Goal: Task Accomplishment & Management: Manage account settings

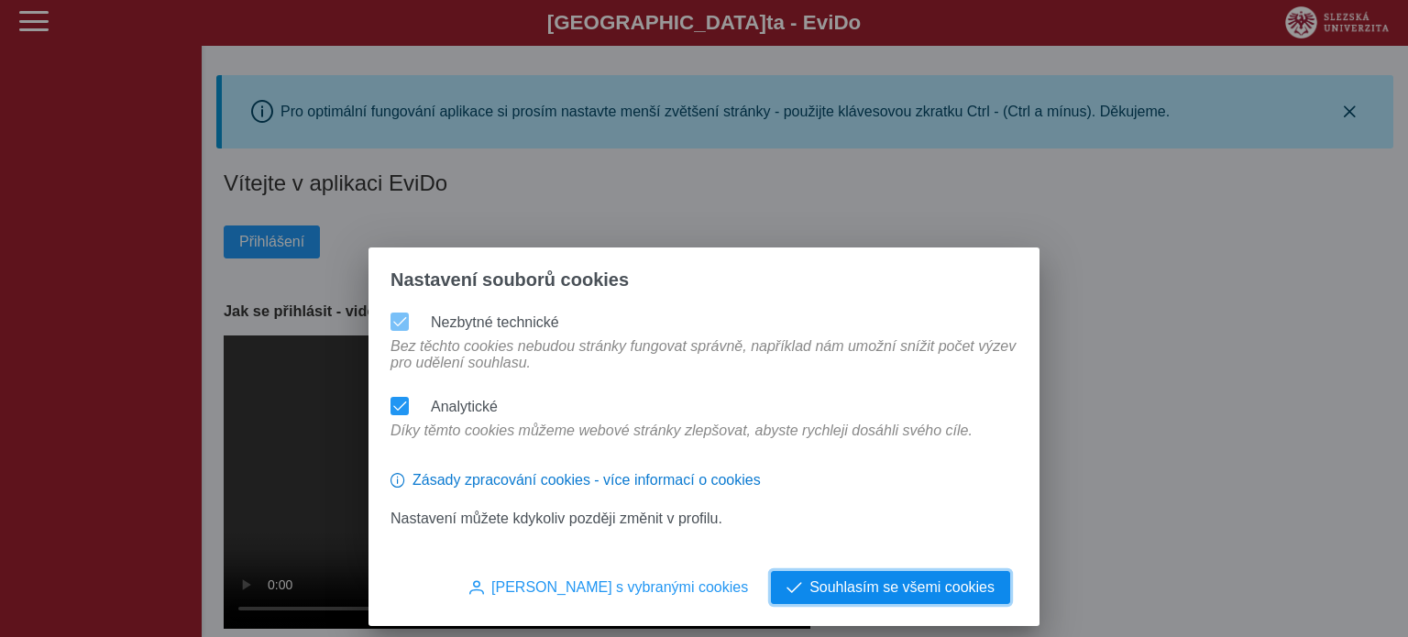
click at [911, 604] on button "Souhlasím se všemi cookies" at bounding box center [890, 587] width 239 height 33
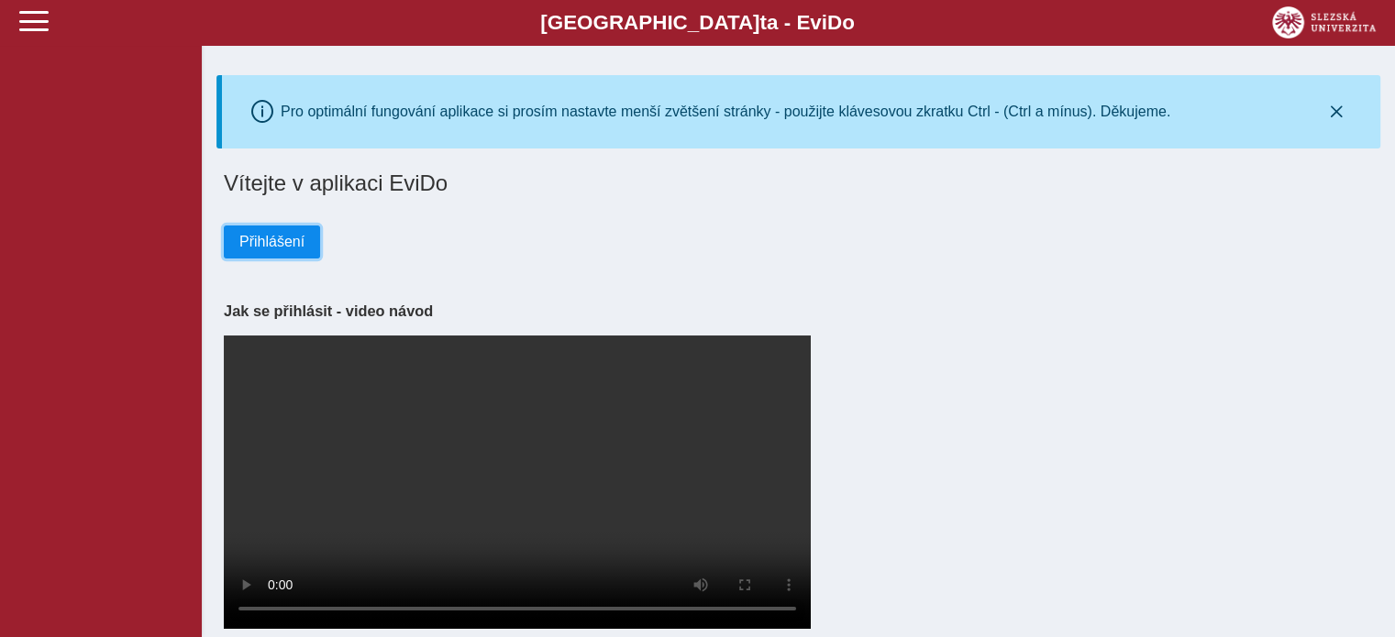
click at [240, 239] on span "Přihlášení" at bounding box center [271, 242] width 65 height 17
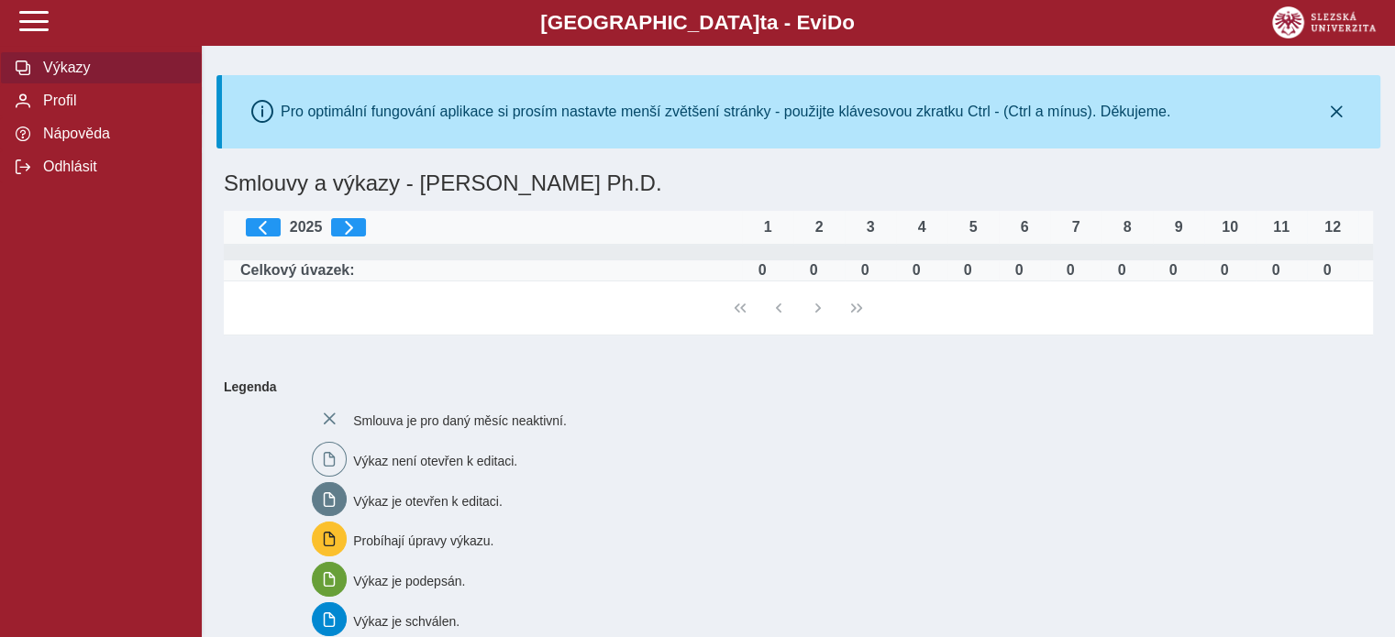
click at [1178, 254] on td at bounding box center [798, 253] width 1149 height 16
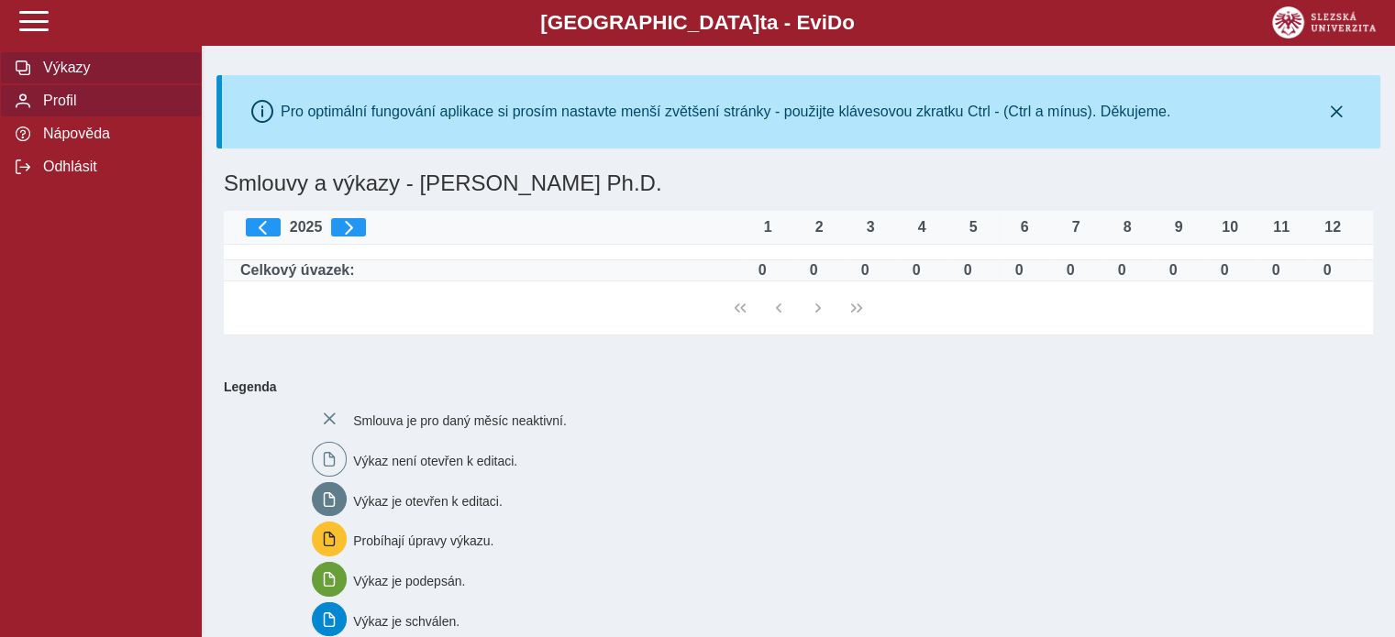
click at [84, 109] on span "Profil" at bounding box center [112, 101] width 149 height 17
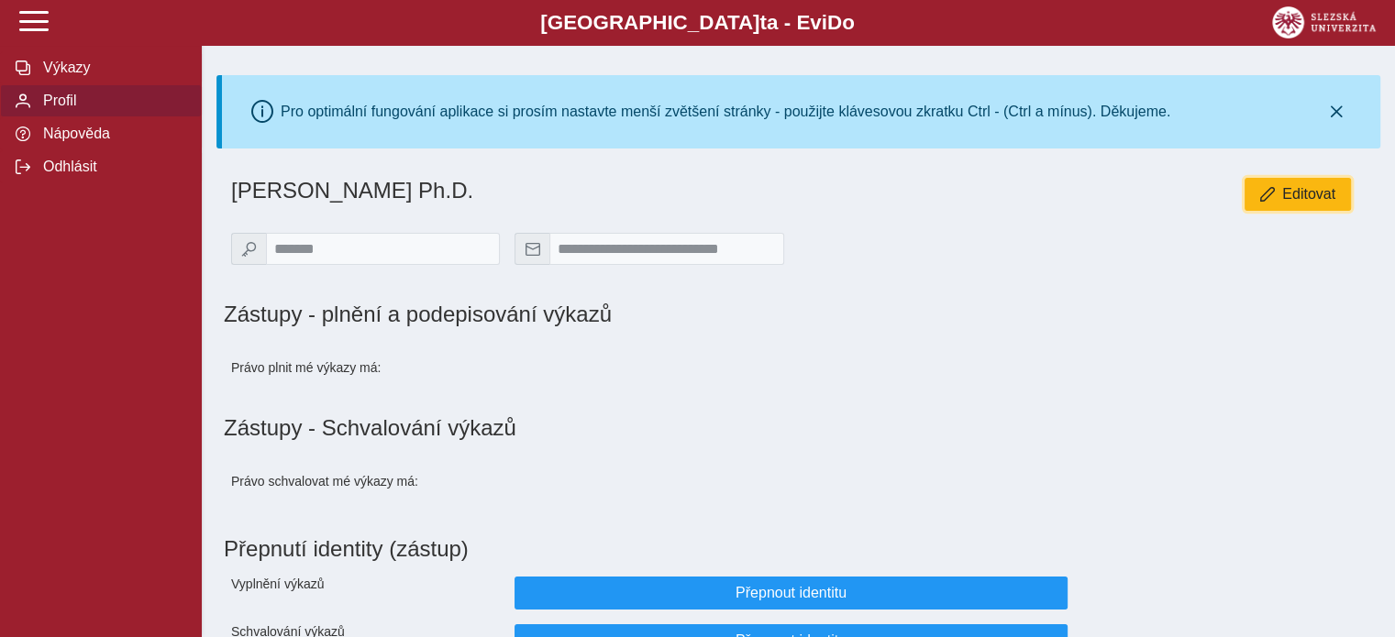
click at [1300, 206] on button "Editovat" at bounding box center [1297, 194] width 106 height 33
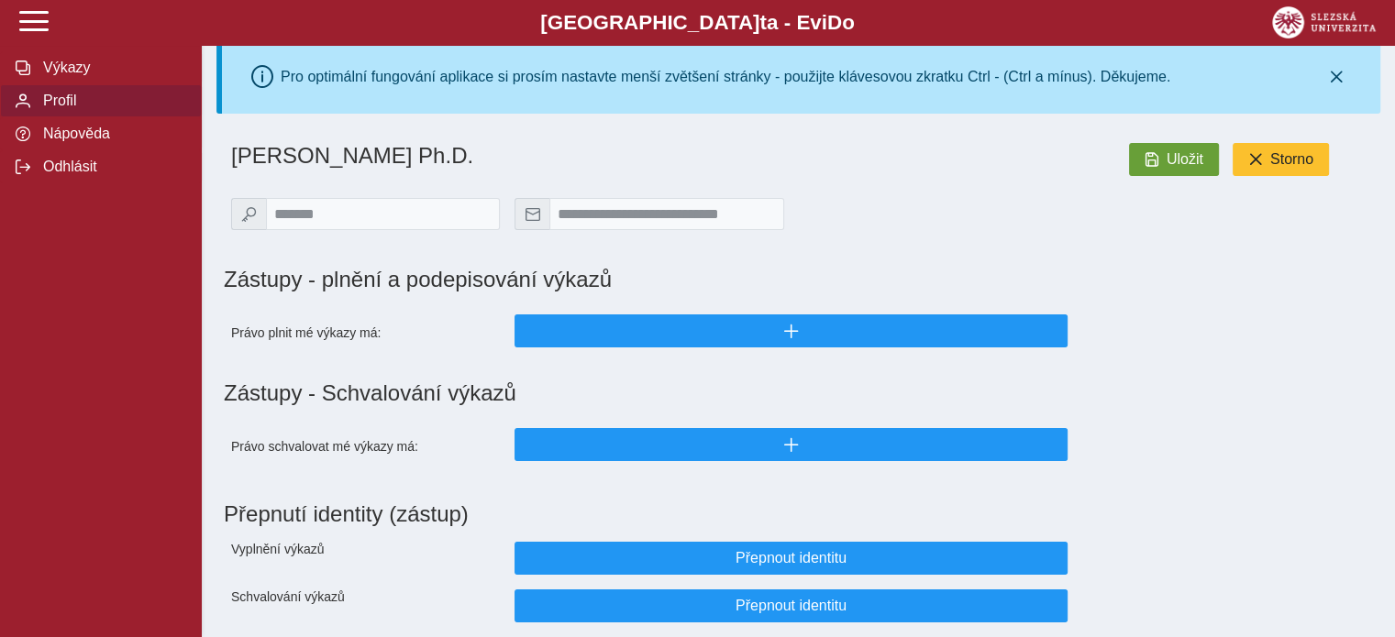
scroll to position [84, 0]
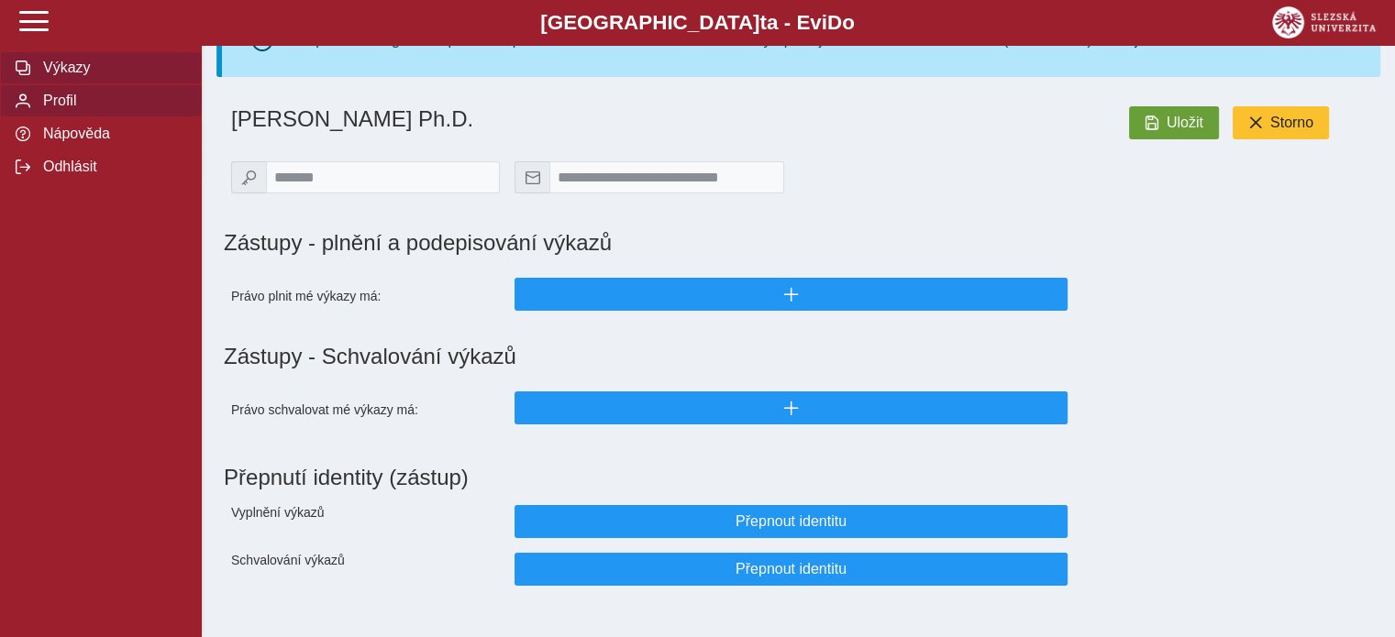
click at [107, 68] on span "Výkazy" at bounding box center [112, 68] width 149 height 17
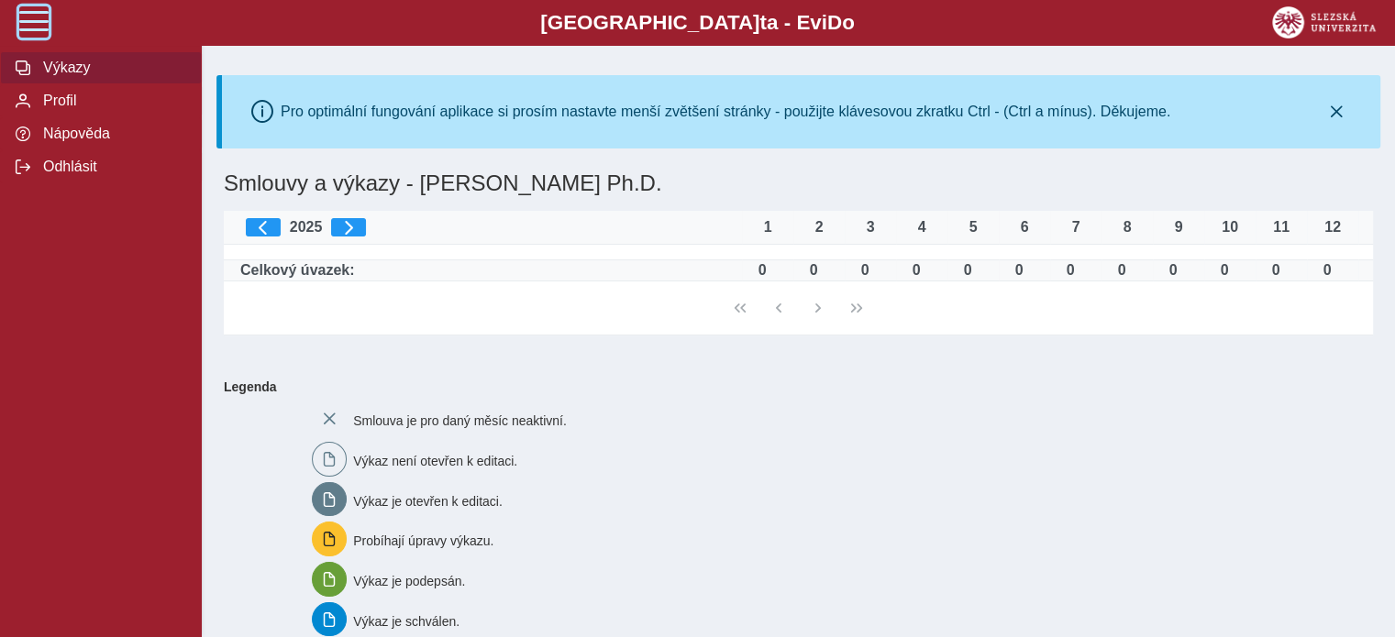
click at [43, 21] on span at bounding box center [33, 20] width 29 height 29
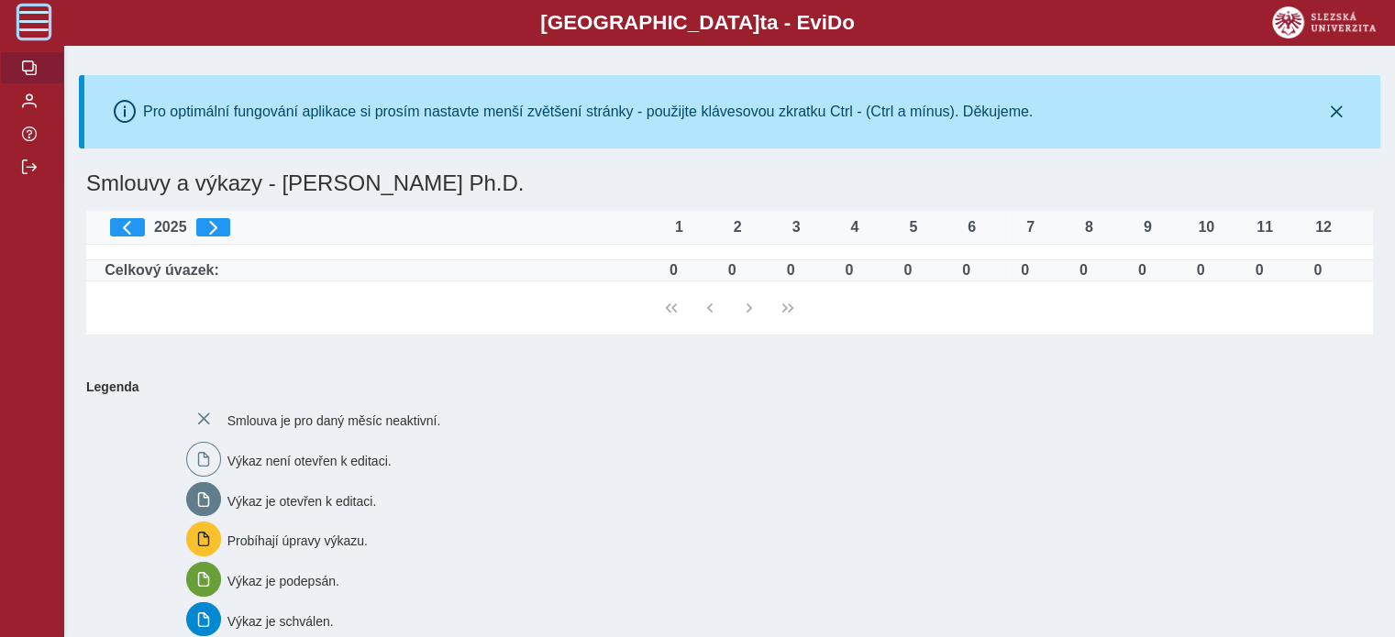
click at [43, 21] on span at bounding box center [33, 20] width 29 height 29
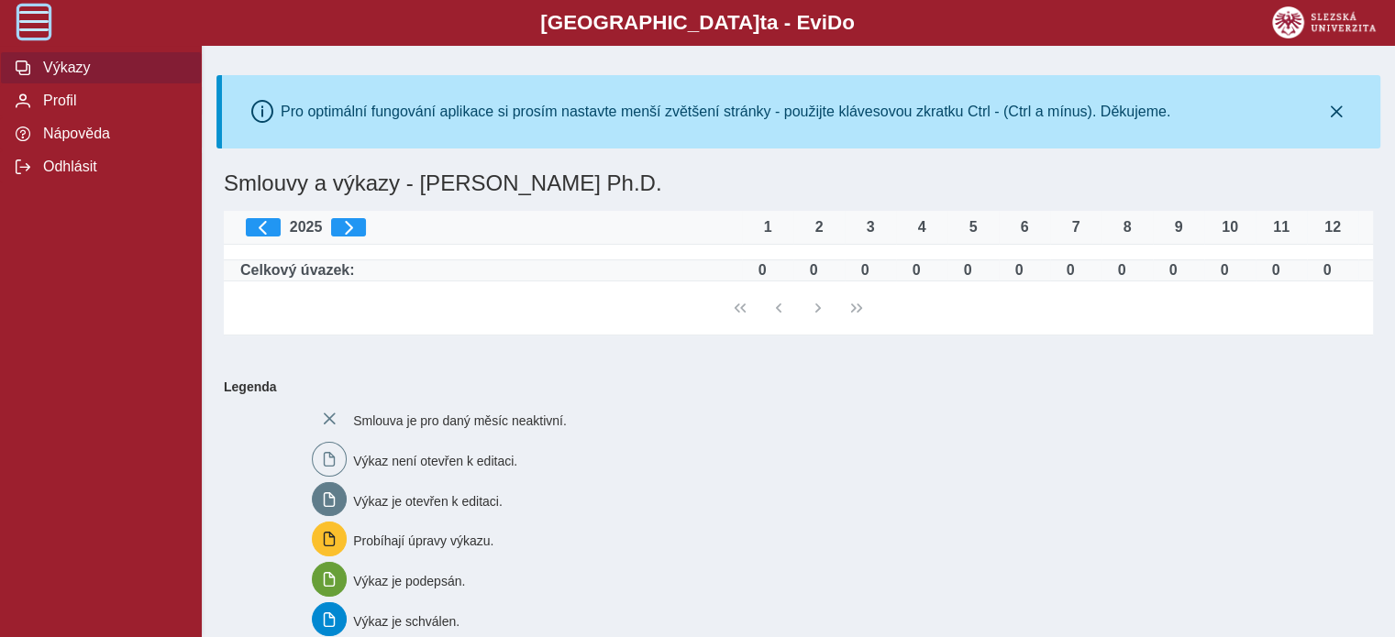
click at [43, 21] on span at bounding box center [33, 20] width 29 height 29
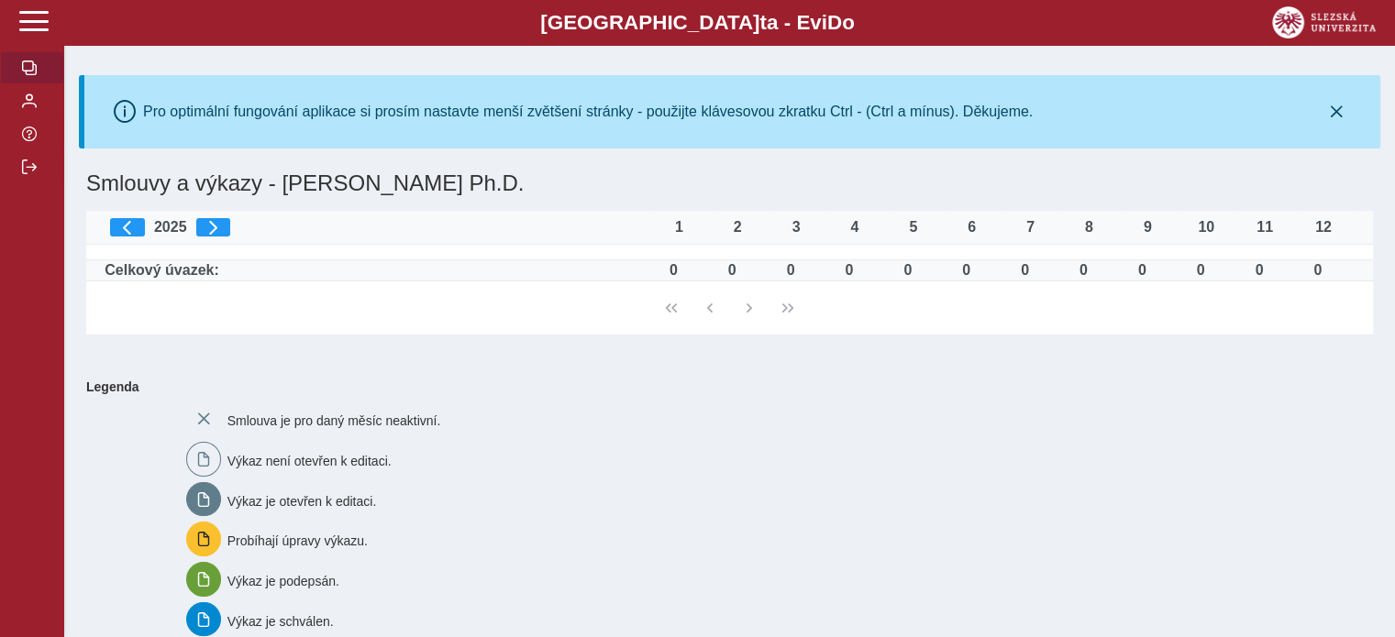
click at [1142, 230] on div "9" at bounding box center [1147, 227] width 37 height 17
click at [128, 226] on span "button" at bounding box center [127, 227] width 15 height 15
click at [123, 234] on span "button" at bounding box center [127, 227] width 15 height 15
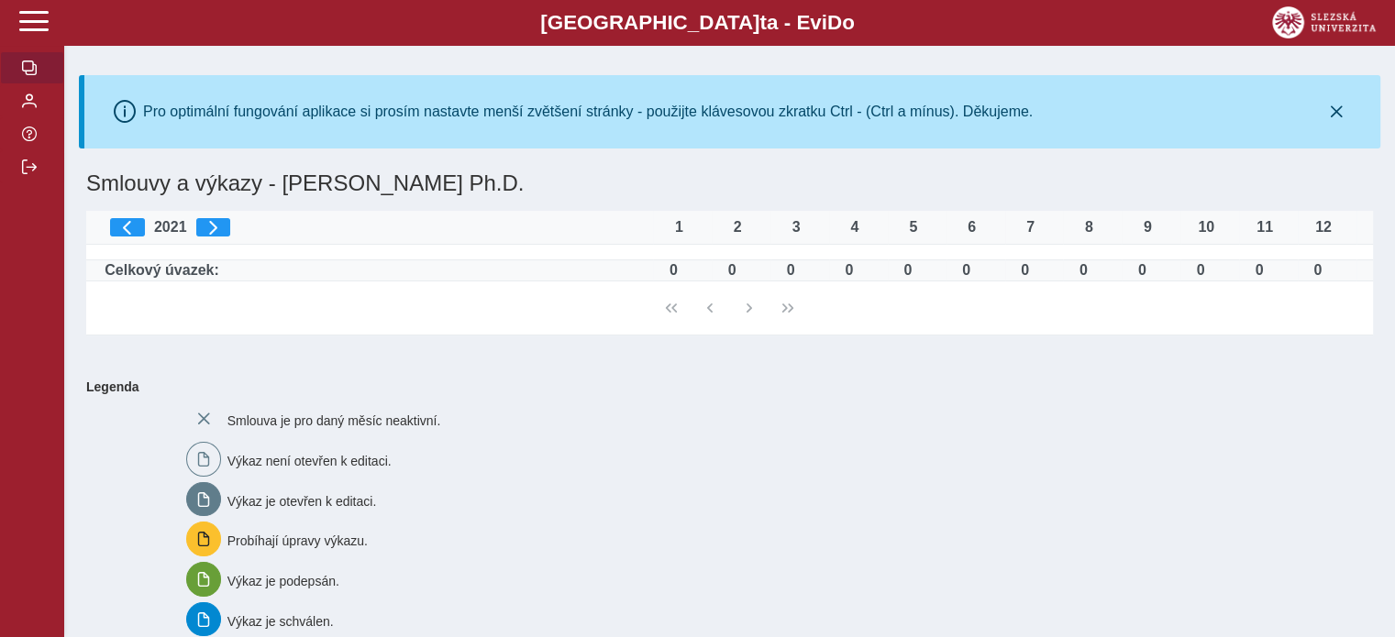
click at [145, 236] on div "2021" at bounding box center [377, 227] width 535 height 18
click at [132, 230] on span "button" at bounding box center [127, 227] width 15 height 15
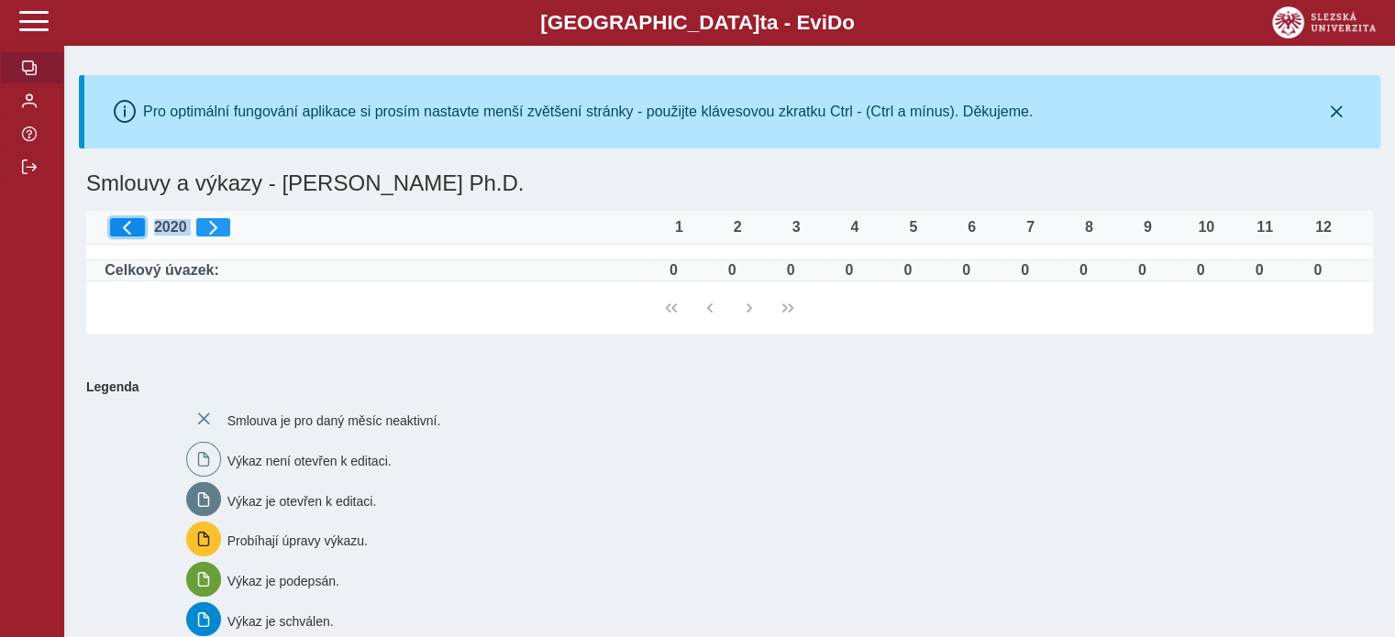
click at [132, 230] on span "button" at bounding box center [127, 227] width 15 height 15
click at [201, 232] on button "button" at bounding box center [213, 227] width 35 height 18
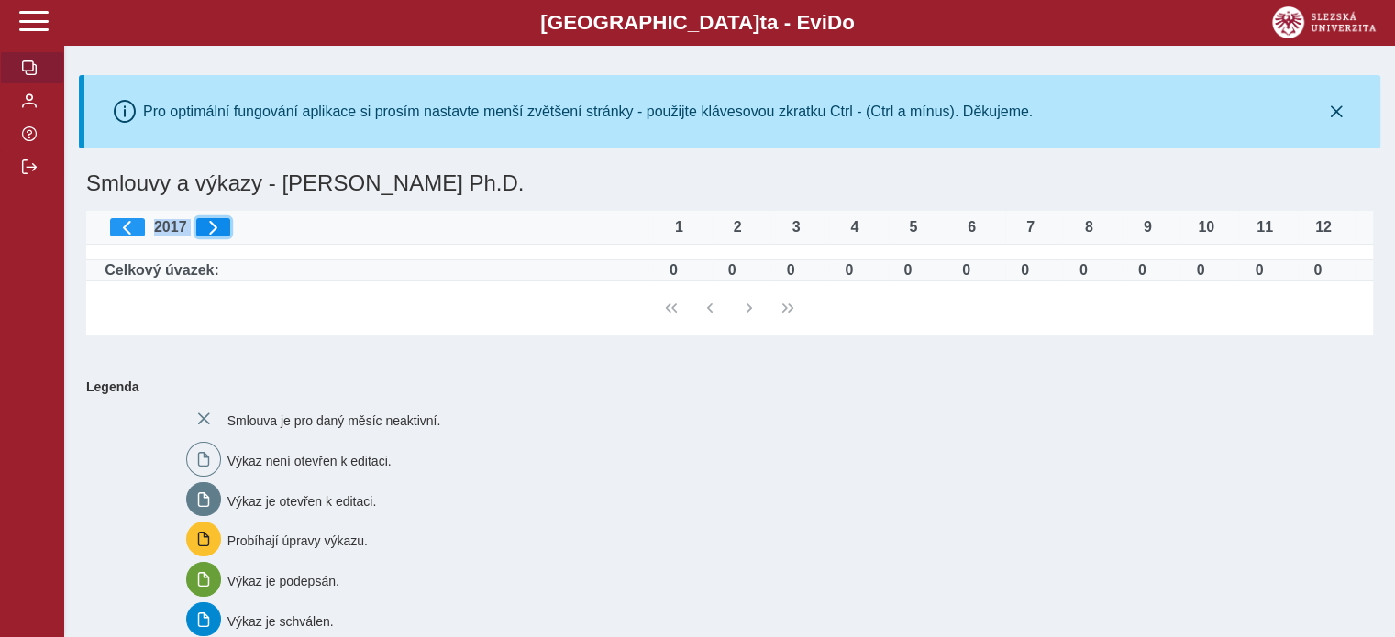
click at [201, 232] on button "button" at bounding box center [213, 227] width 35 height 18
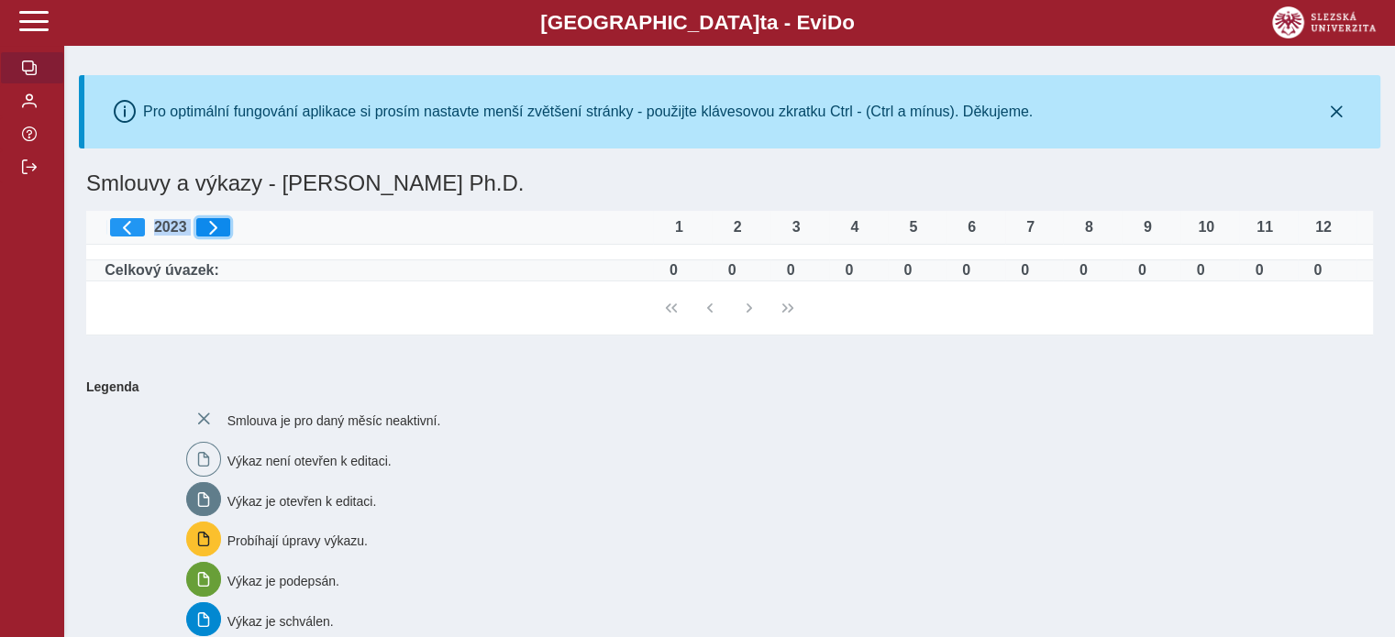
click at [201, 232] on button "button" at bounding box center [213, 227] width 35 height 18
click at [1144, 273] on div "0" at bounding box center [1141, 270] width 37 height 17
click at [36, 20] on span at bounding box center [33, 20] width 29 height 29
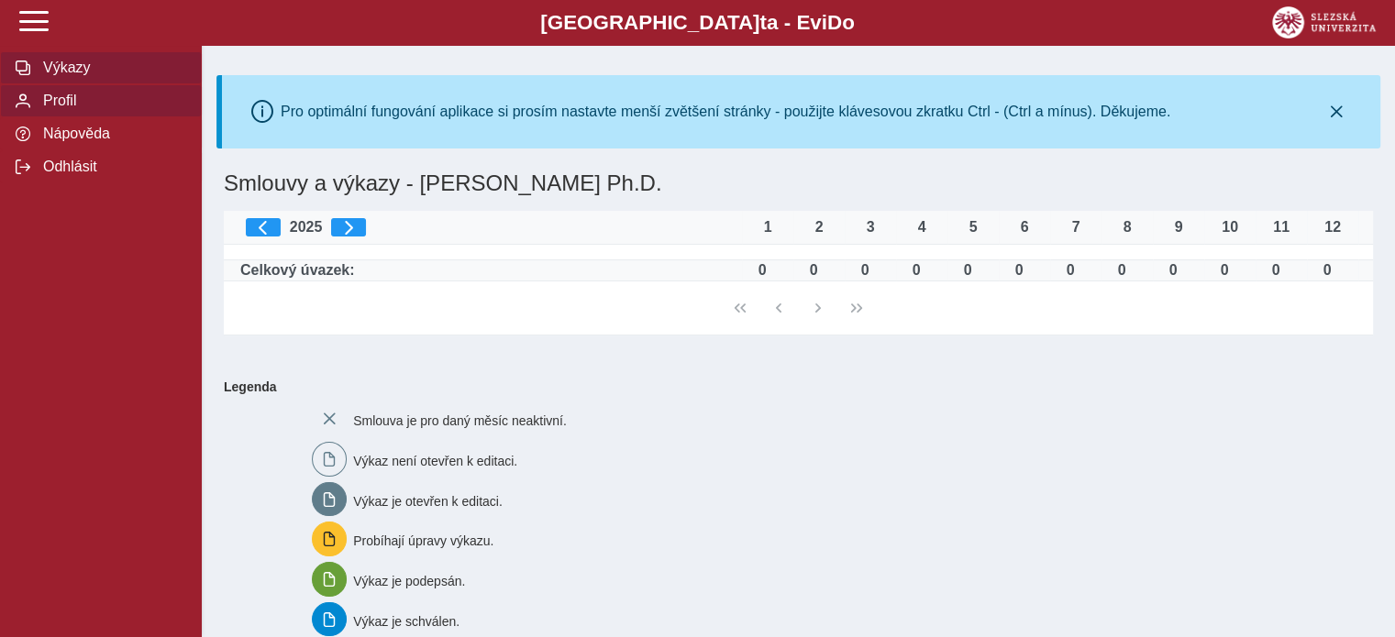
click at [59, 108] on span "Profil" at bounding box center [112, 101] width 149 height 17
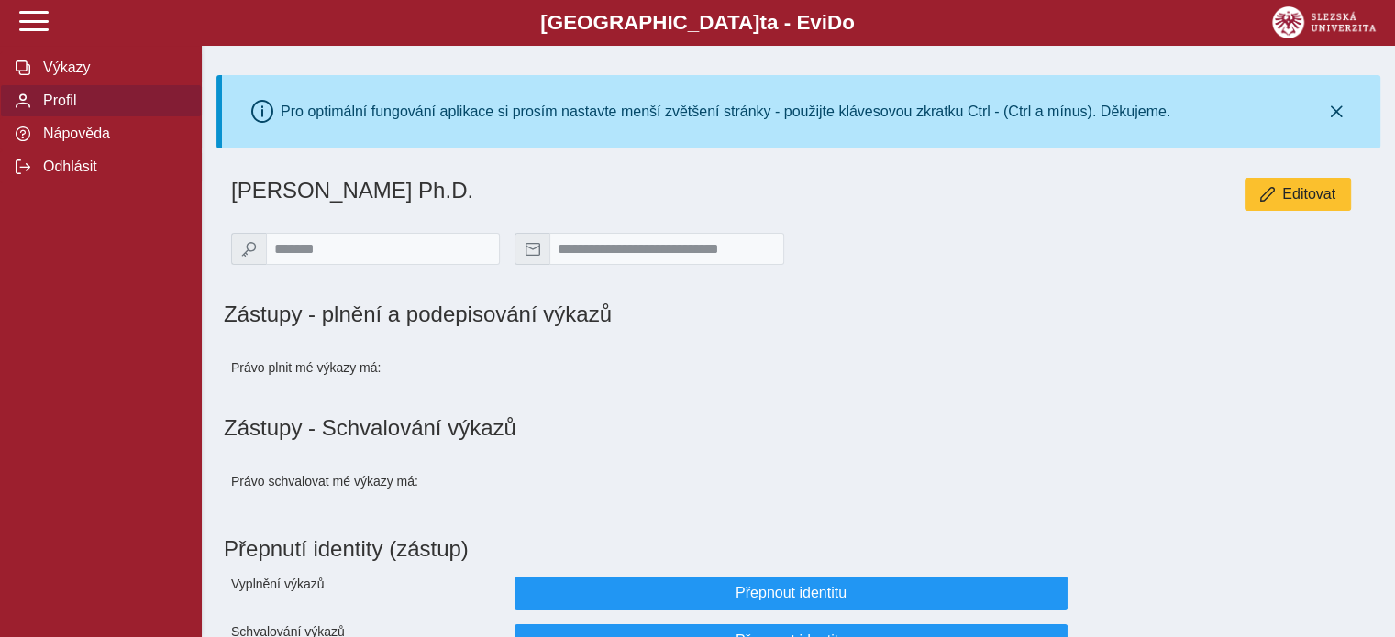
scroll to position [84, 0]
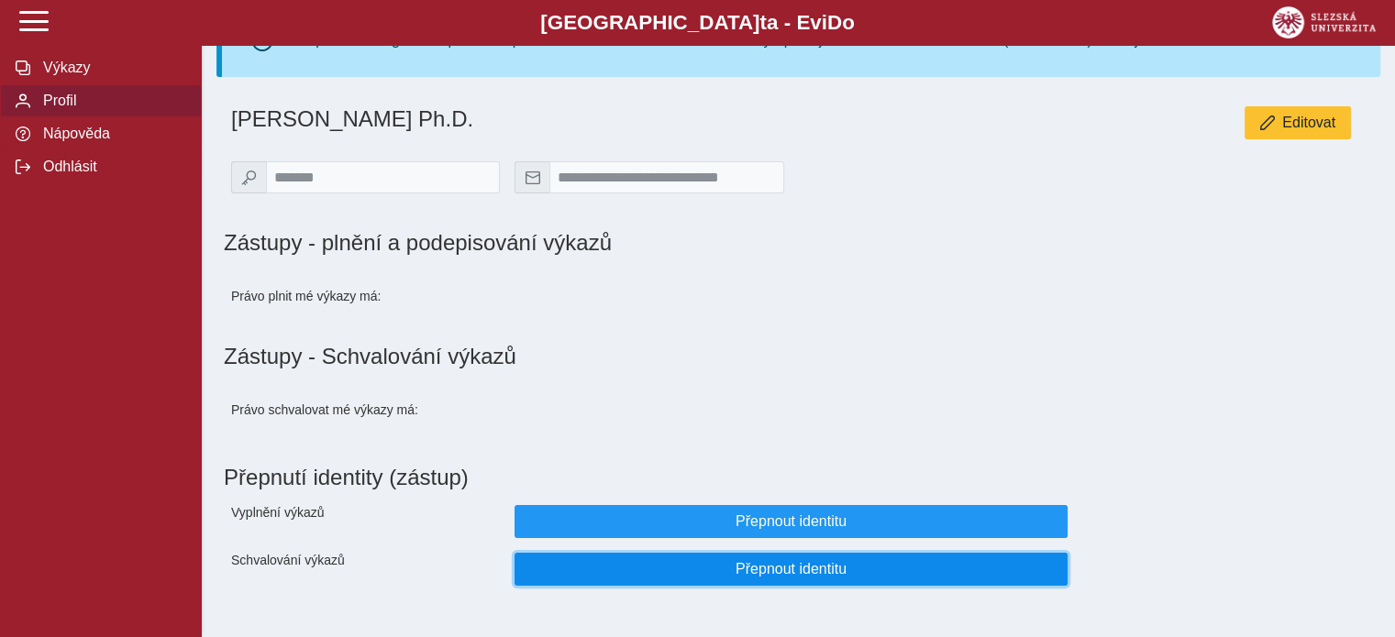
click at [888, 575] on span "Přepnout identitu" at bounding box center [791, 569] width 522 height 17
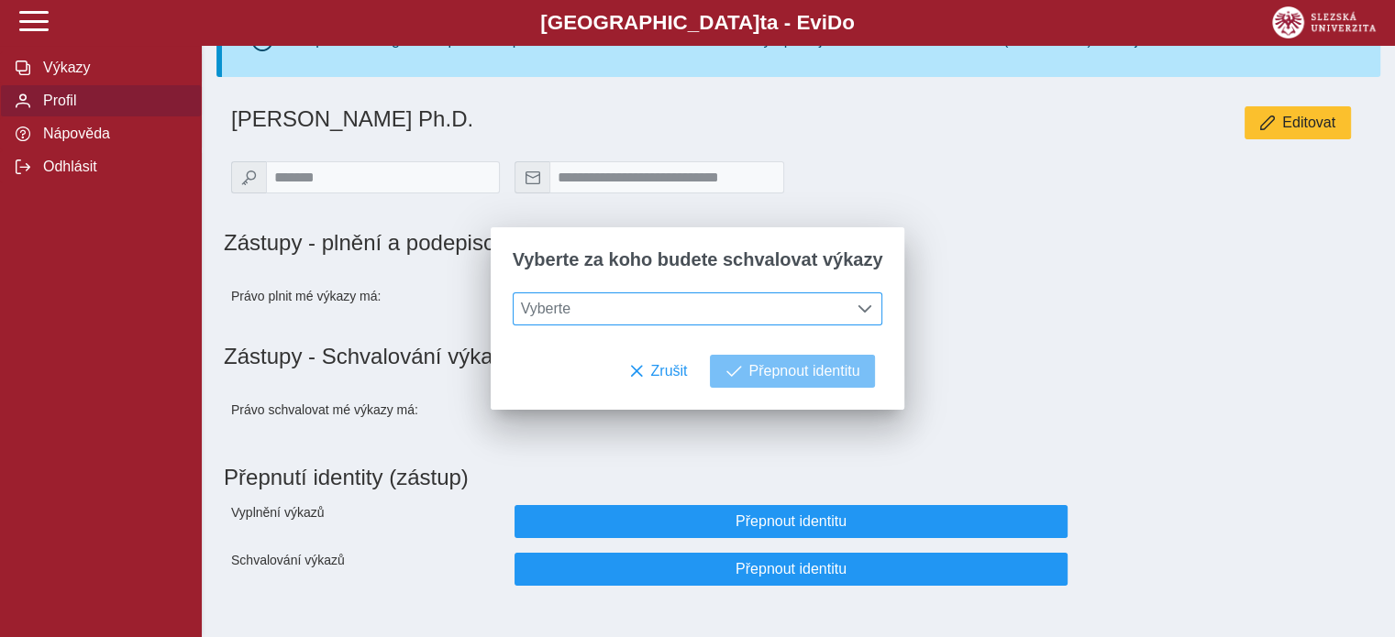
click at [746, 325] on span "Vyberte" at bounding box center [680, 308] width 334 height 31
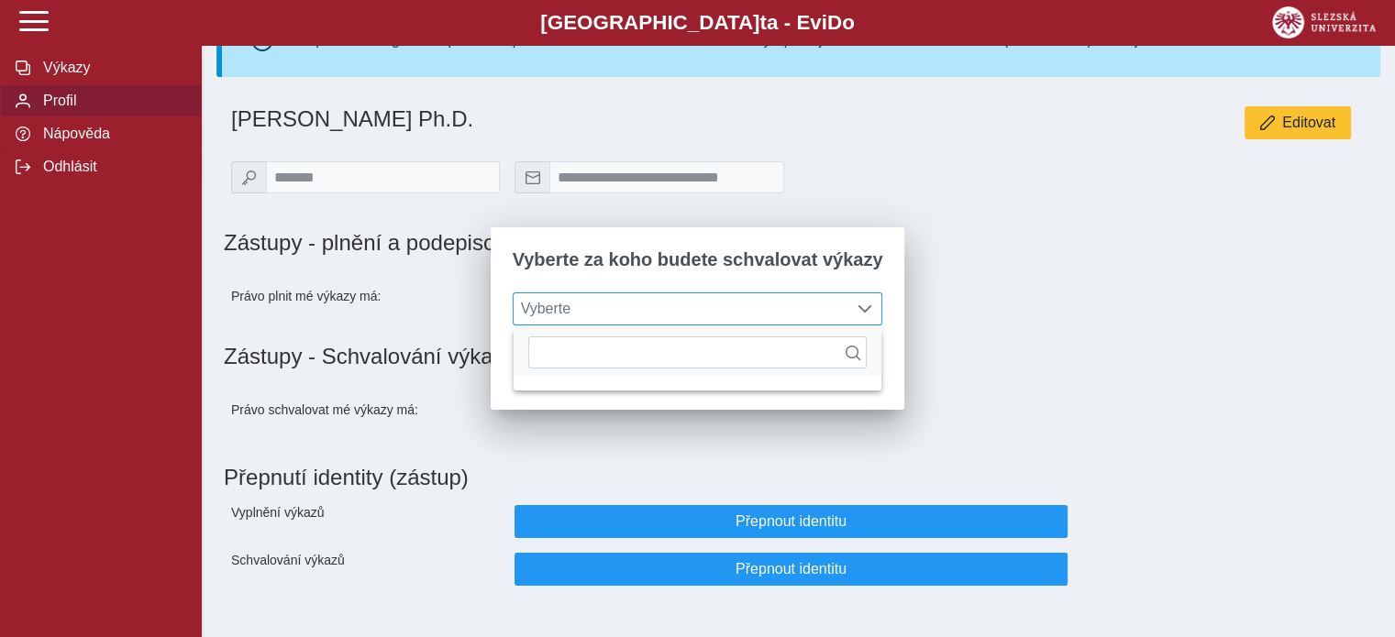
scroll to position [12, 77]
click at [746, 325] on span "Vyberte" at bounding box center [680, 308] width 334 height 31
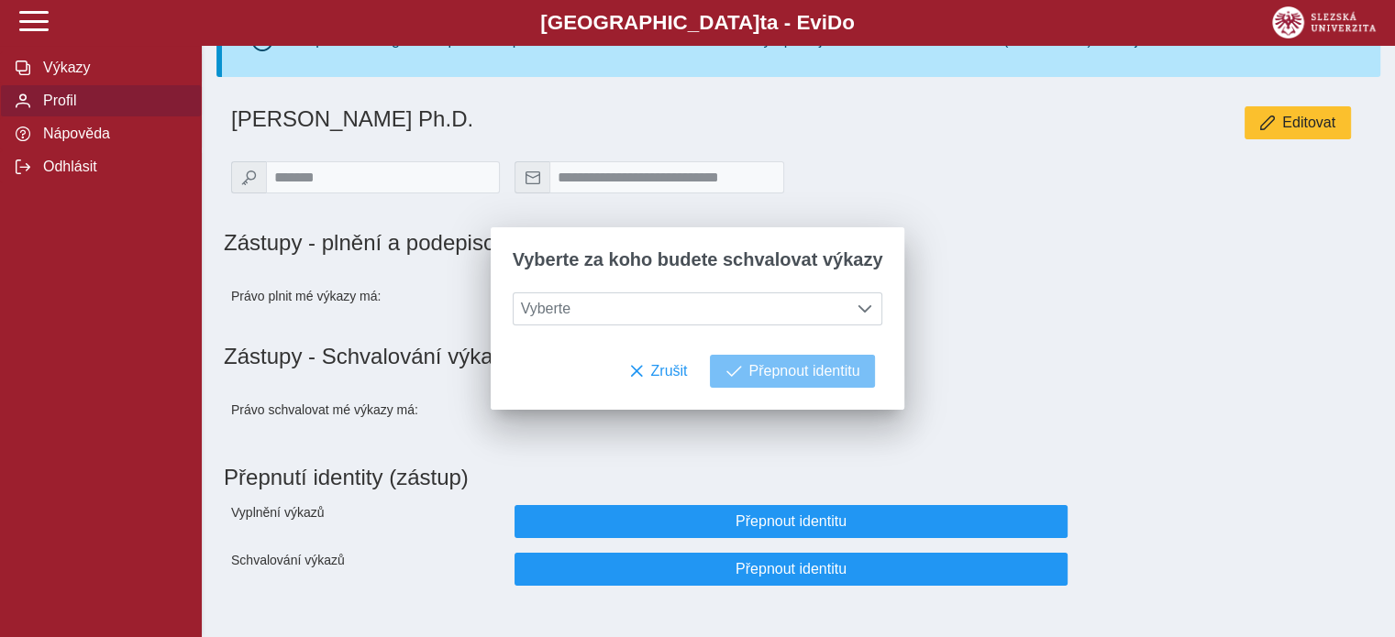
click at [939, 230] on h1 "Zástupy - plnění a podepisování výkazů" at bounding box center [598, 243] width 749 height 26
click at [656, 373] on span "Zrušit" at bounding box center [668, 371] width 37 height 17
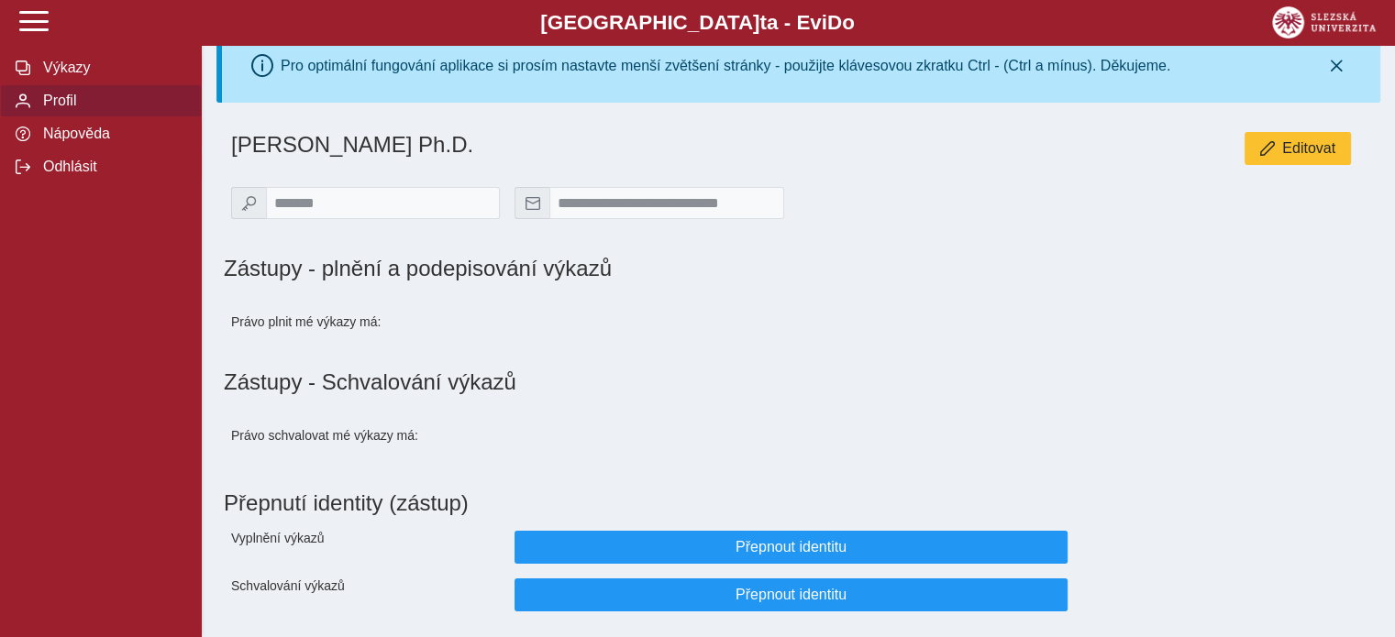
scroll to position [0, 0]
